Goal: Browse casually

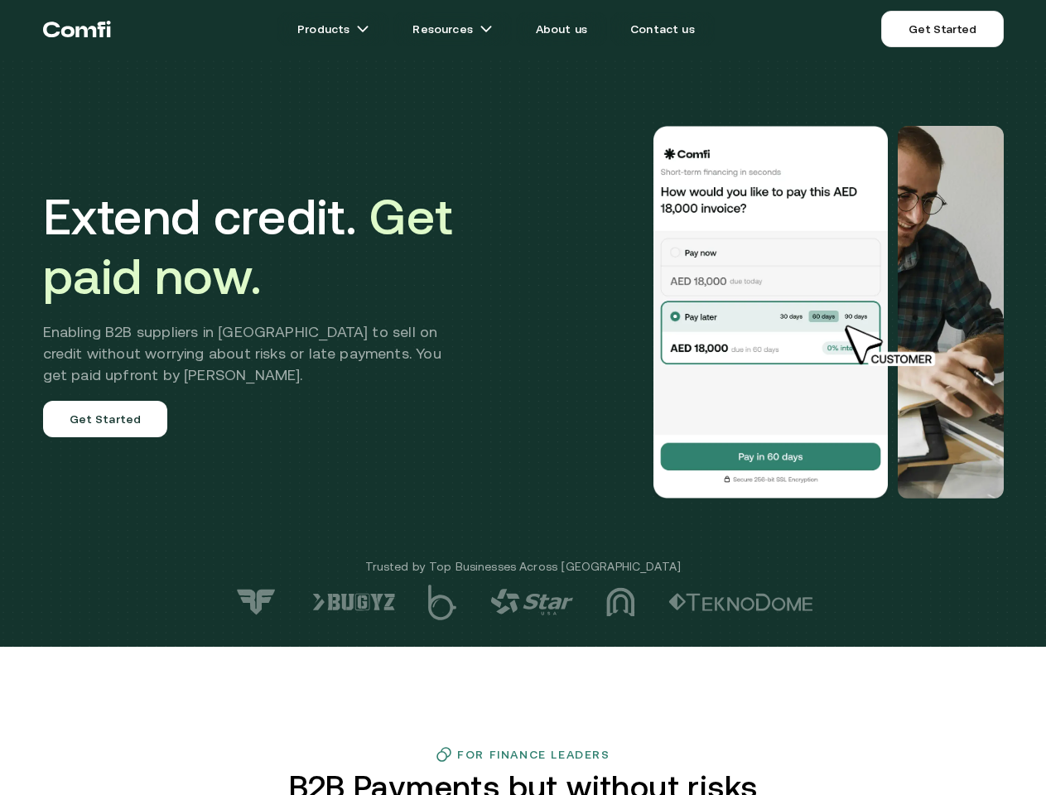
click at [523, 398] on div at bounding box center [745, 312] width 518 height 373
